Goal: Task Accomplishment & Management: Use online tool/utility

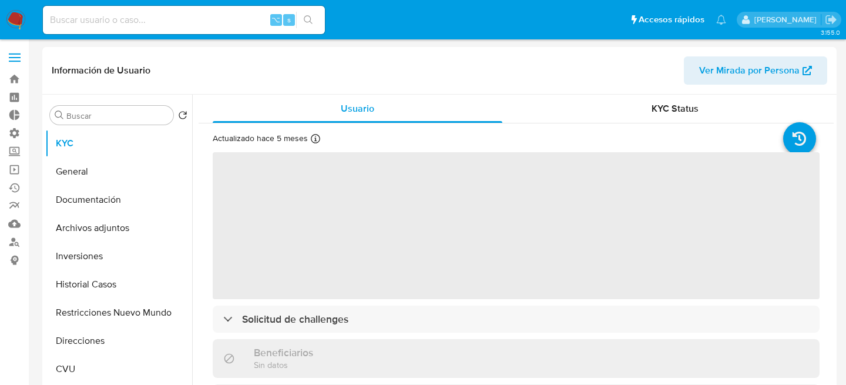
select select "10"
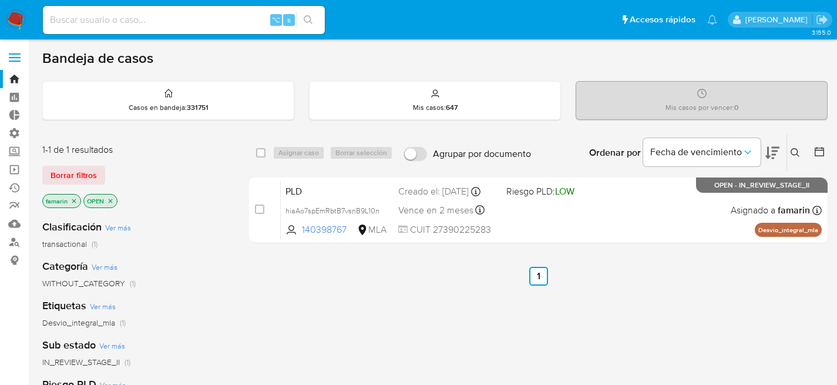
click at [790, 148] on icon at bounding box center [794, 152] width 9 height 9
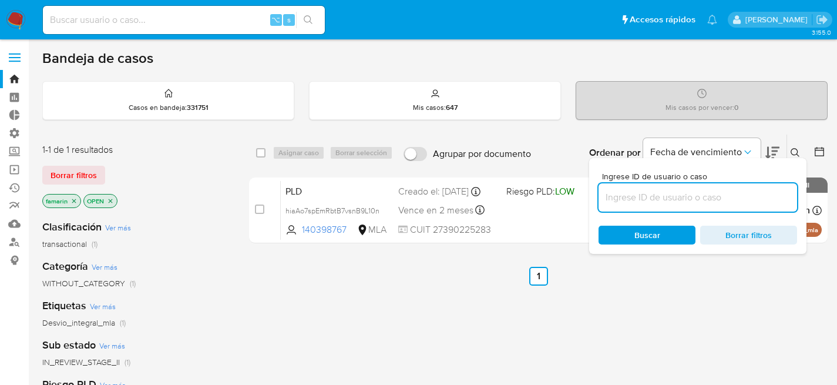
click at [689, 193] on input at bounding box center [697, 197] width 198 height 15
type input "VojlbQqCVMCp5hT6B4ykbv2s"
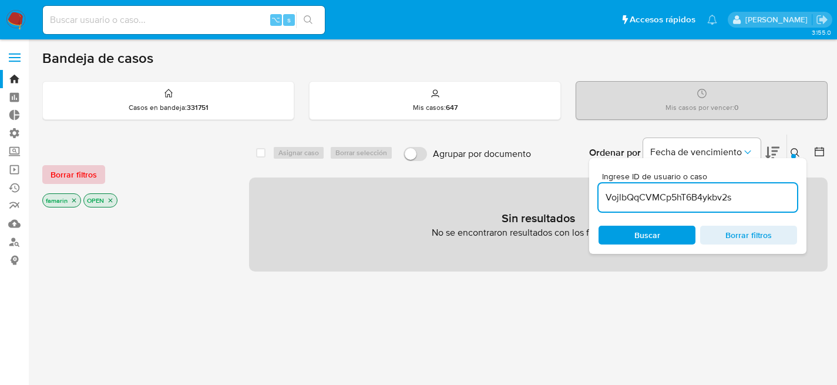
click at [60, 171] on span "Borrar filtros" at bounding box center [73, 174] width 46 height 16
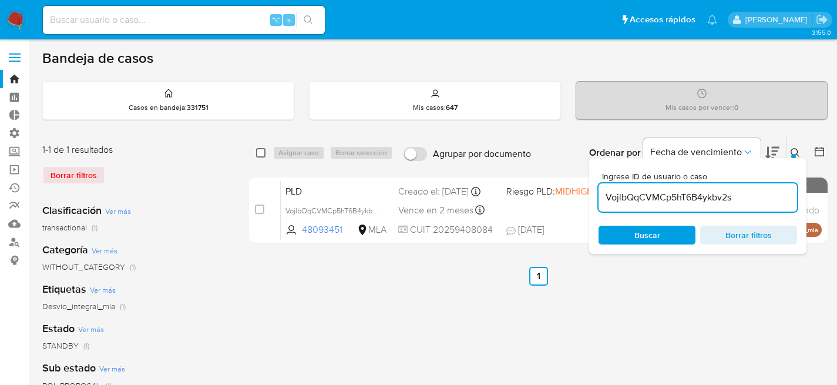
click at [264, 152] on input "checkbox" at bounding box center [260, 152] width 9 height 9
checkbox input "true"
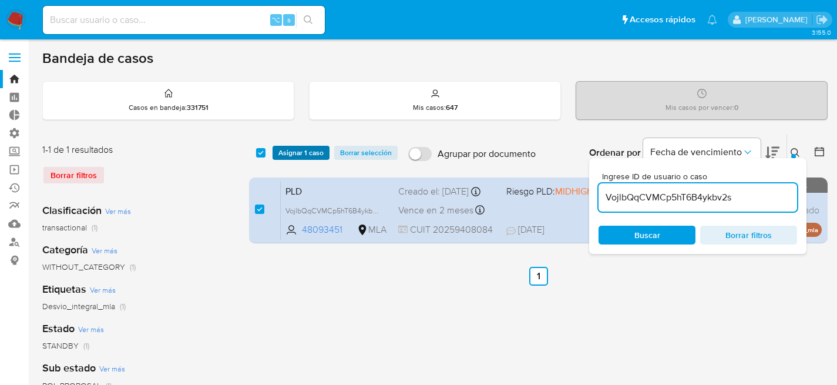
click at [298, 151] on span "Asignar 1 caso" at bounding box center [300, 153] width 45 height 12
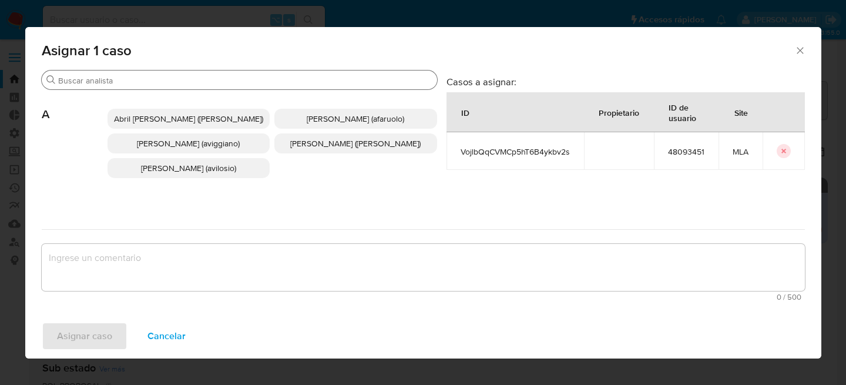
click at [193, 79] on input "Buscar" at bounding box center [245, 80] width 374 height 11
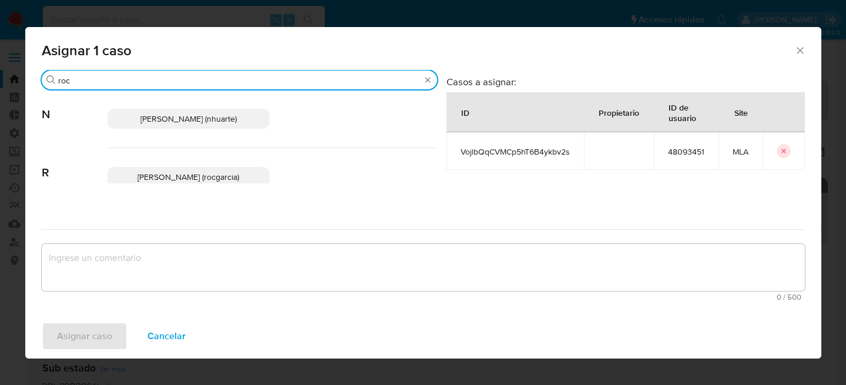
type input "roc"
click at [177, 168] on p "Rocio Garcia (rocgarcia)" at bounding box center [188, 177] width 163 height 20
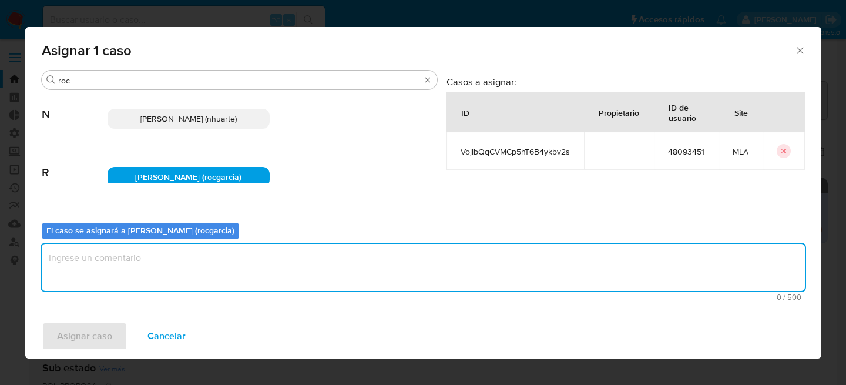
drag, startPoint x: 121, startPoint y: 261, endPoint x: 103, endPoint y: 309, distance: 50.9
click at [120, 263] on textarea "assign-modal" at bounding box center [423, 267] width 763 height 47
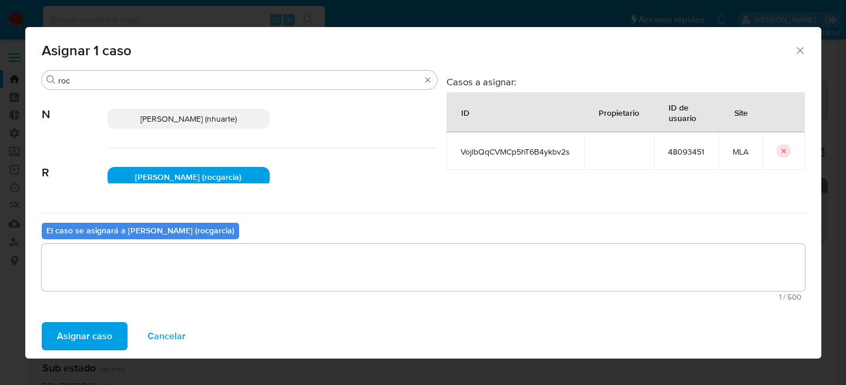
click at [102, 331] on span "Asignar caso" at bounding box center [84, 336] width 55 height 26
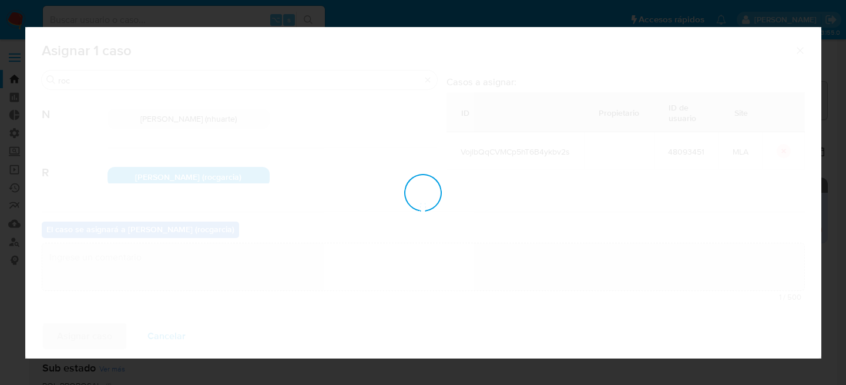
checkbox input "false"
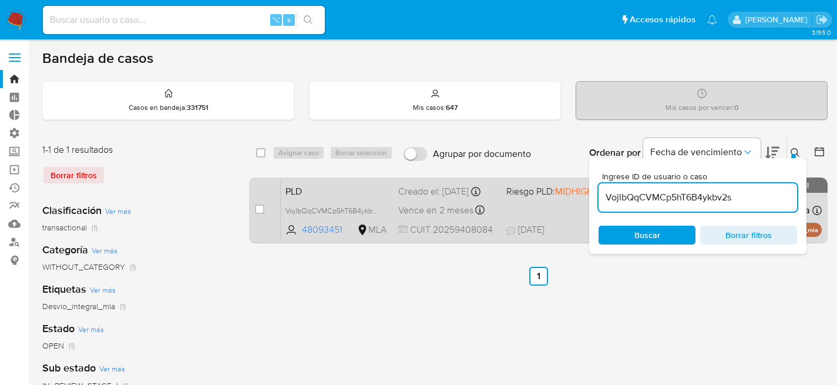
click at [434, 197] on div "Creado el: 12/07/2025 Creado el: 12/07/2025 03:33:16" at bounding box center [447, 191] width 99 height 13
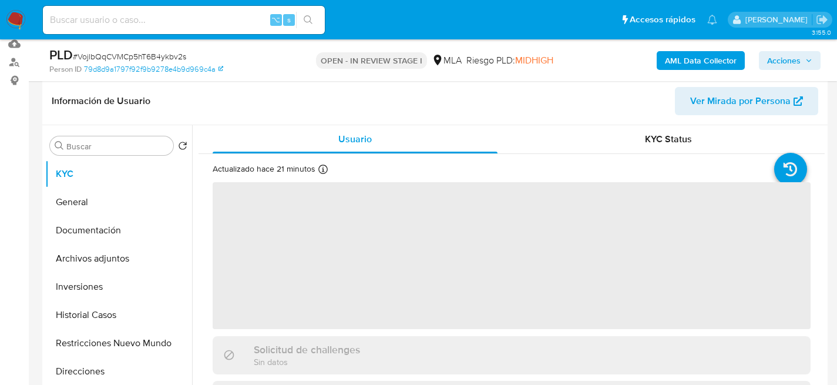
scroll to position [371, 0]
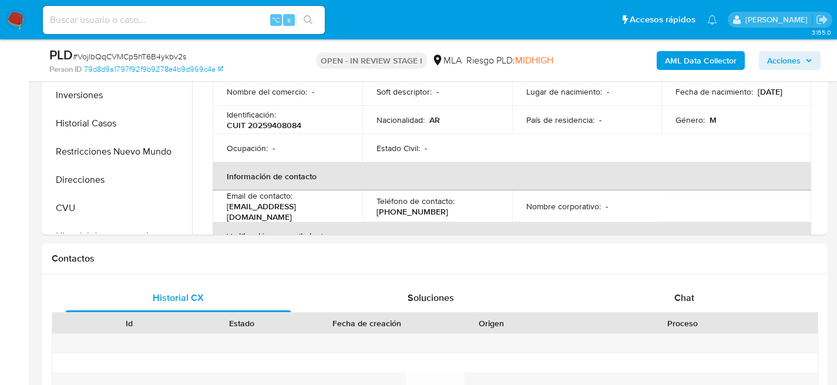
select select "10"
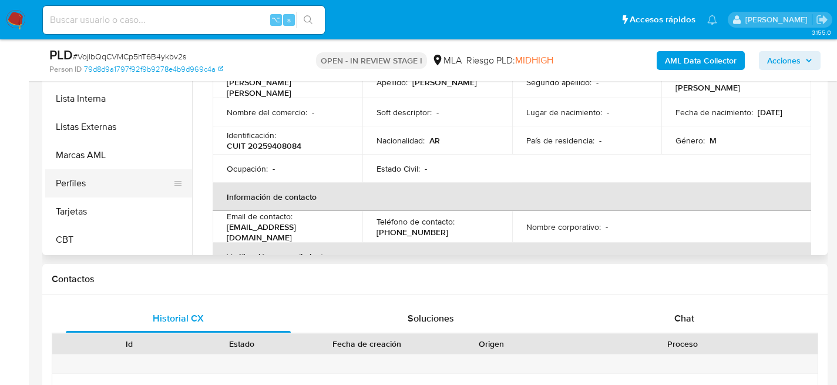
click at [80, 172] on button "Perfiles" at bounding box center [113, 183] width 137 height 28
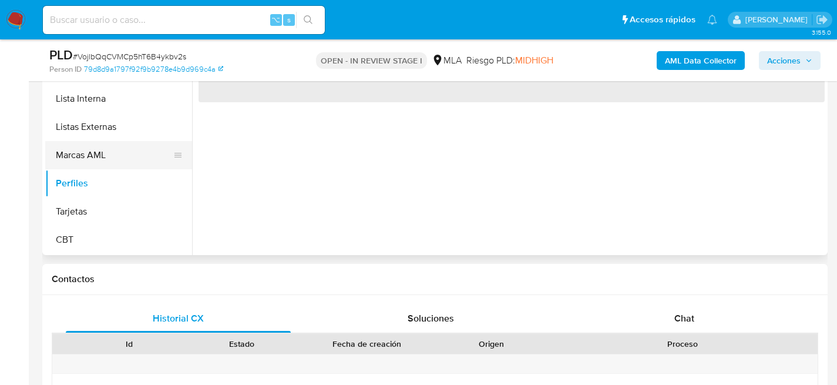
click at [84, 164] on button "Marcas AML" at bounding box center [113, 155] width 137 height 28
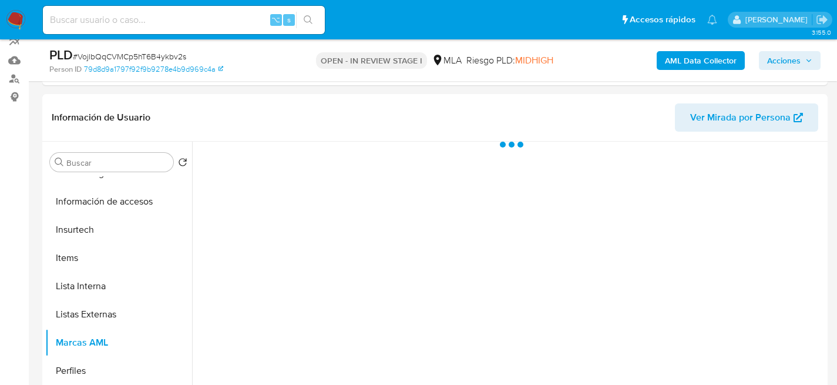
scroll to position [159, 0]
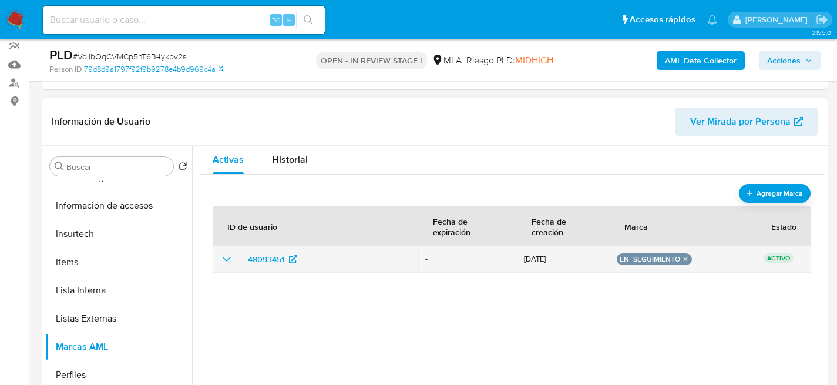
click at [226, 257] on icon "show_hidden_detail_by_id_48093451" at bounding box center [227, 259] width 14 height 14
click at [683, 257] on icon "remove-mark-EN_SEGUIMIENTO" at bounding box center [685, 259] width 5 height 5
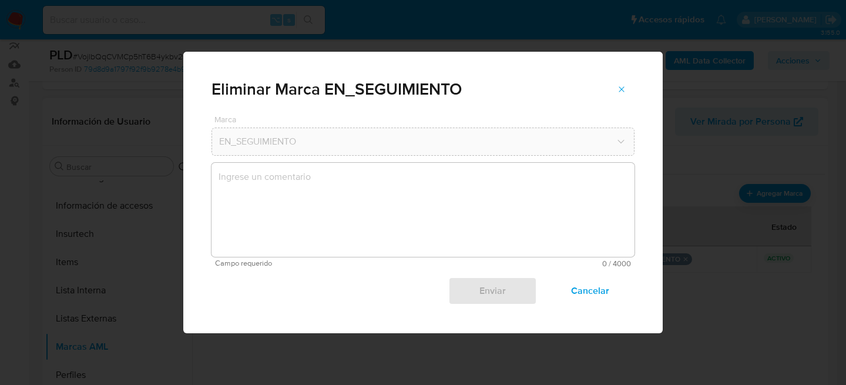
click at [346, 198] on textarea "marks-modal" at bounding box center [422, 210] width 423 height 94
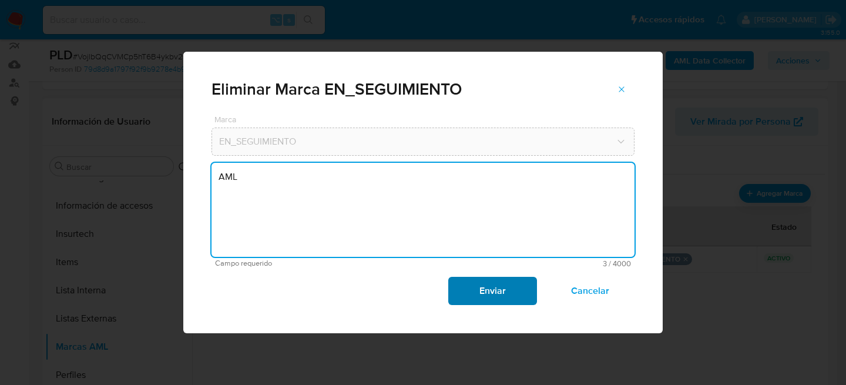
type textarea "AML"
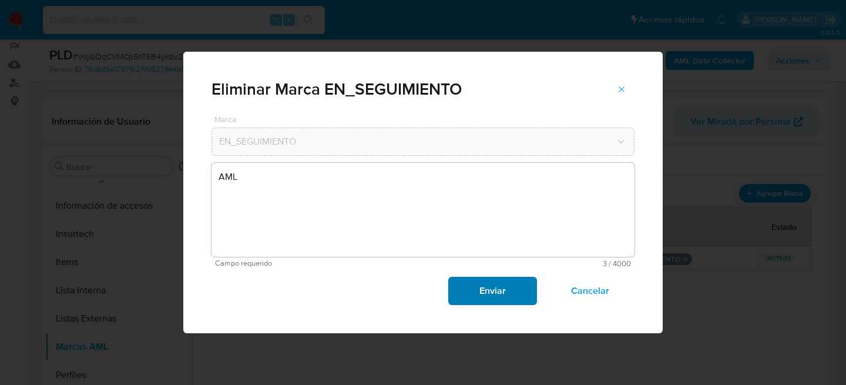
click at [493, 299] on span "Enviar" at bounding box center [492, 291] width 58 height 26
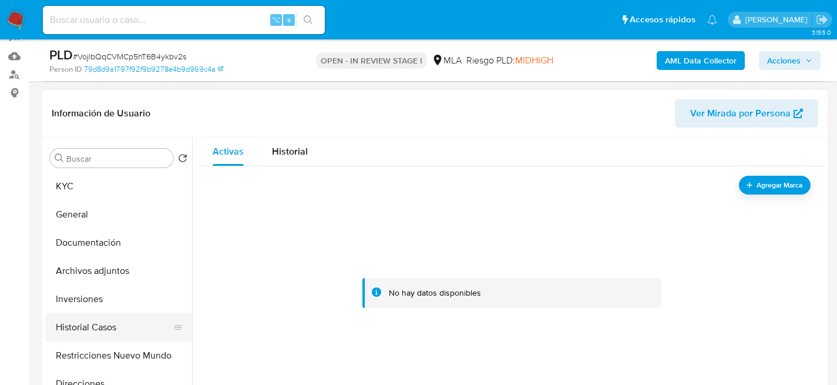
scroll to position [178, 0]
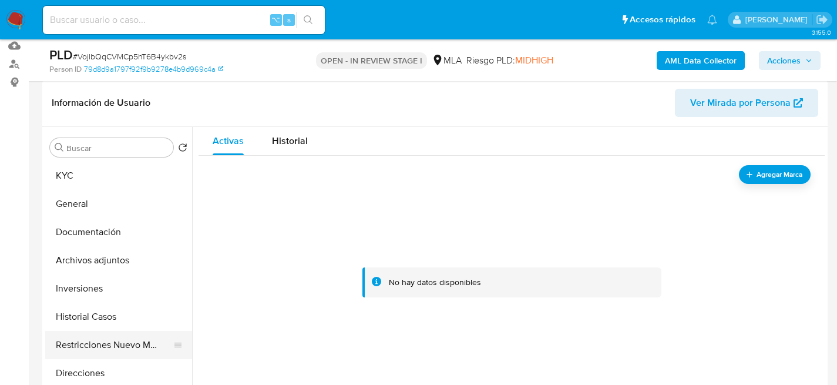
click at [104, 344] on button "Restricciones Nuevo Mundo" at bounding box center [113, 345] width 137 height 28
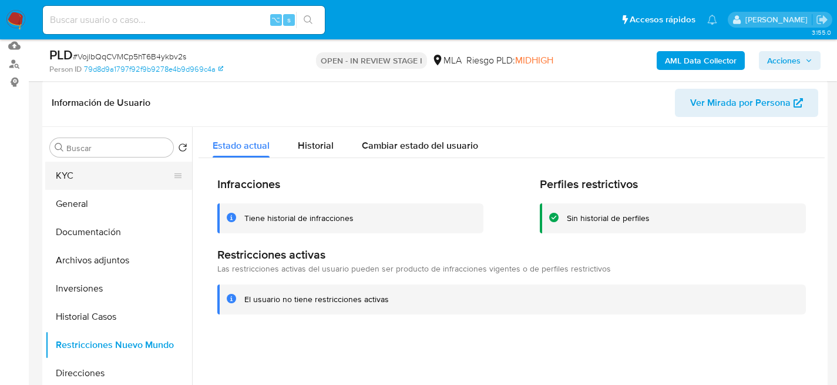
click at [92, 183] on button "KYC" at bounding box center [113, 175] width 137 height 28
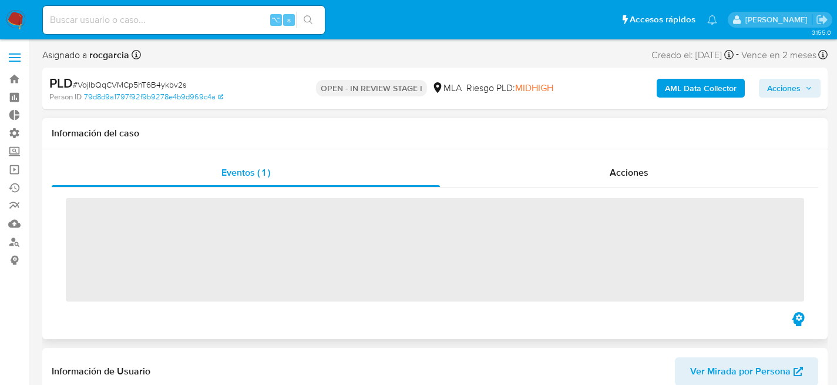
click at [629, 154] on div "Eventos ( 1 ) Acciones ‌" at bounding box center [434, 244] width 785 height 190
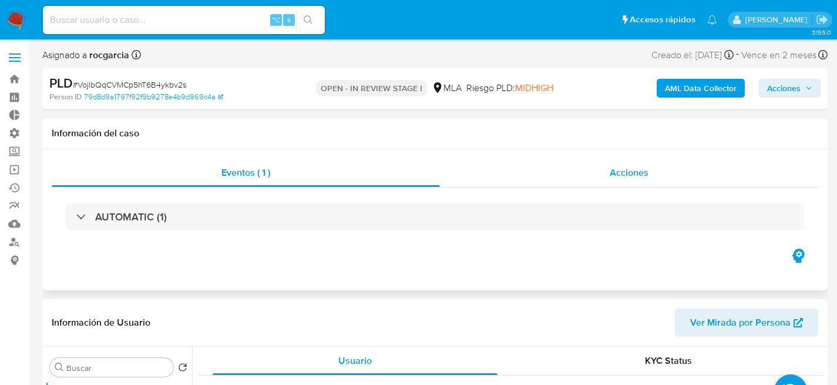
click at [635, 169] on span "Acciones" at bounding box center [629, 173] width 39 height 14
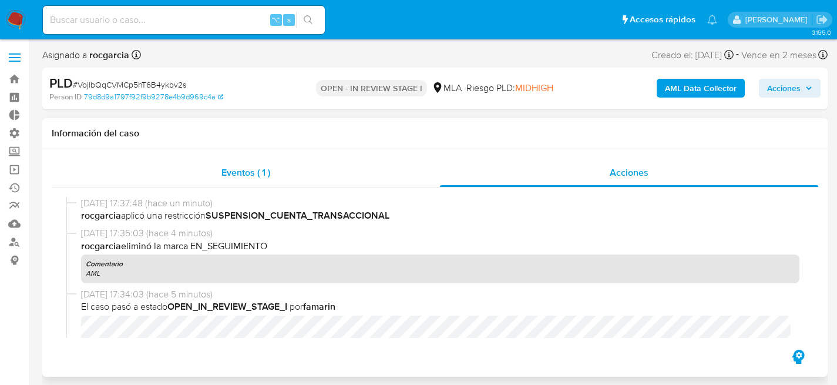
select select "10"
click at [253, 184] on div "Eventos ( 1 )" at bounding box center [246, 173] width 388 height 28
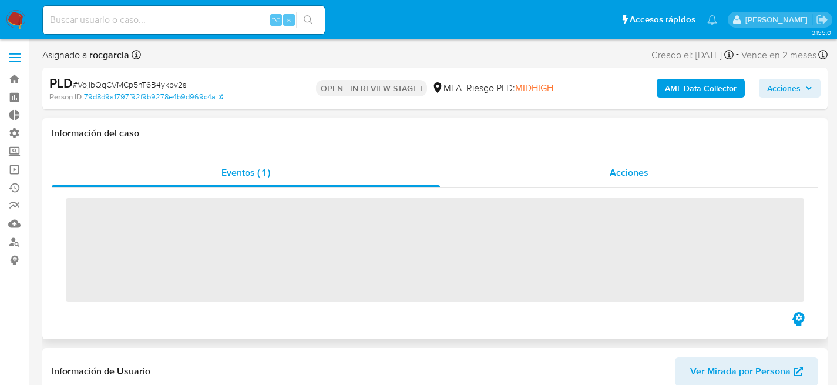
click at [561, 173] on div "Acciones" at bounding box center [629, 173] width 378 height 28
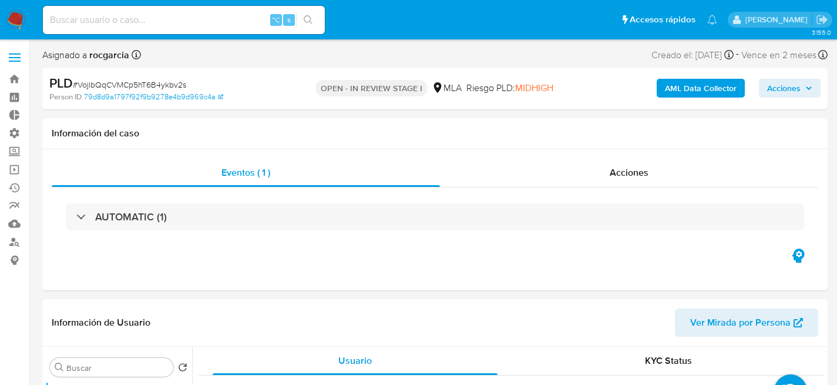
select select "10"
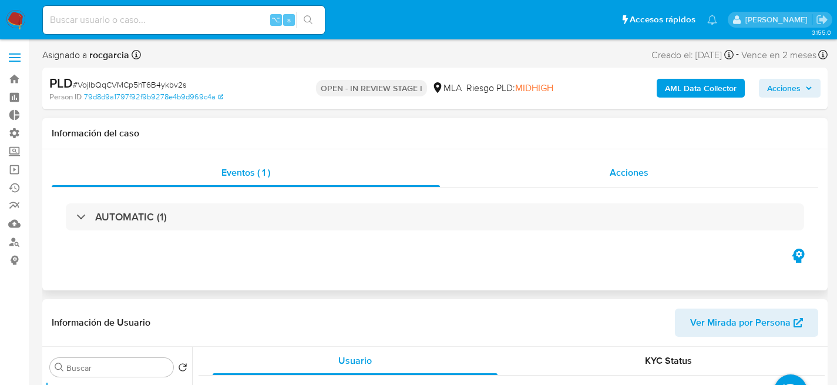
click at [647, 169] on span "Acciones" at bounding box center [629, 173] width 39 height 14
